Goal: Register for event/course

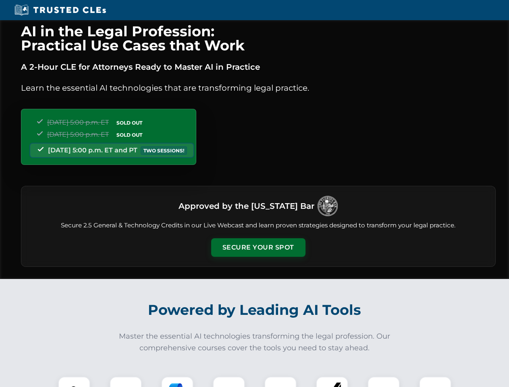
click at [258, 248] on button "Secure Your Spot" at bounding box center [258, 247] width 94 height 19
click at [74, 382] on img at bounding box center [74, 392] width 23 height 23
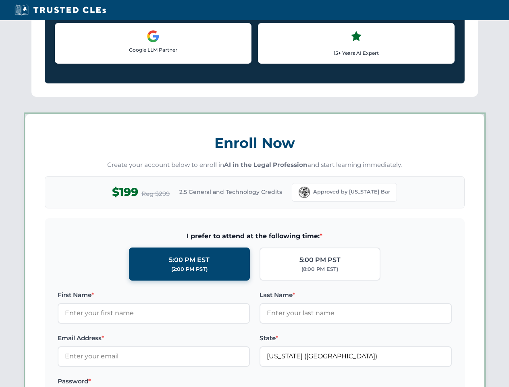
click at [177, 382] on label "Password *" at bounding box center [154, 382] width 192 height 10
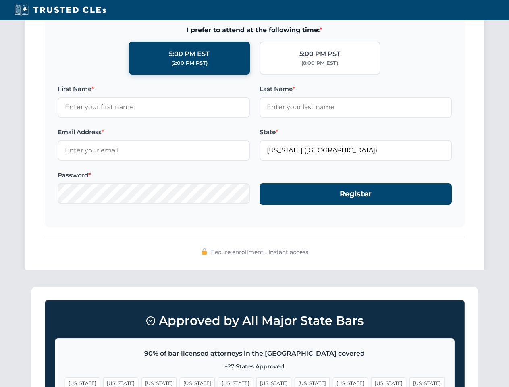
click at [372, 382] on span "[US_STATE]" at bounding box center [389, 384] width 35 height 12
